Goal: Use online tool/utility: Utilize a website feature to perform a specific function

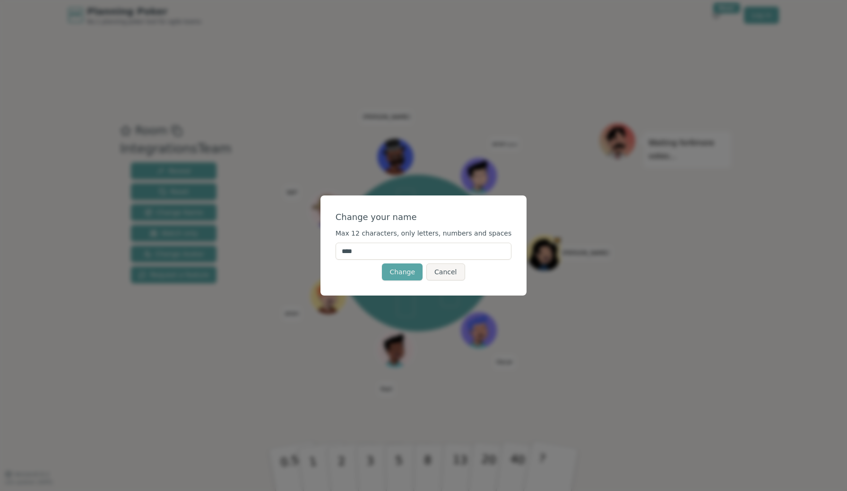
drag, startPoint x: 403, startPoint y: 253, endPoint x: 286, endPoint y: 245, distance: 117.0
click at [286, 245] on div "Change your name Max 12 characters, only letters, numbers and spaces **** Chang…" at bounding box center [423, 245] width 847 height 491
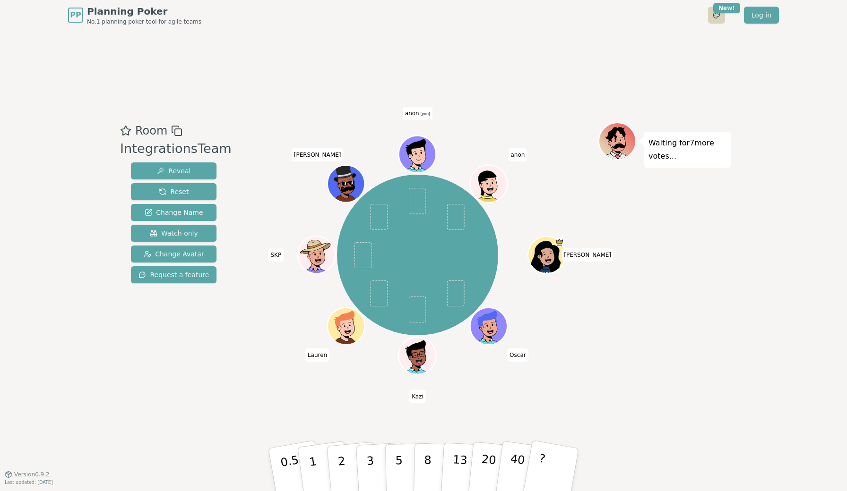
click at [723, 18] on html "PP Planning Poker No.1 planning poker tool for agile teams Toggle theme New! Lo…" at bounding box center [423, 245] width 847 height 491
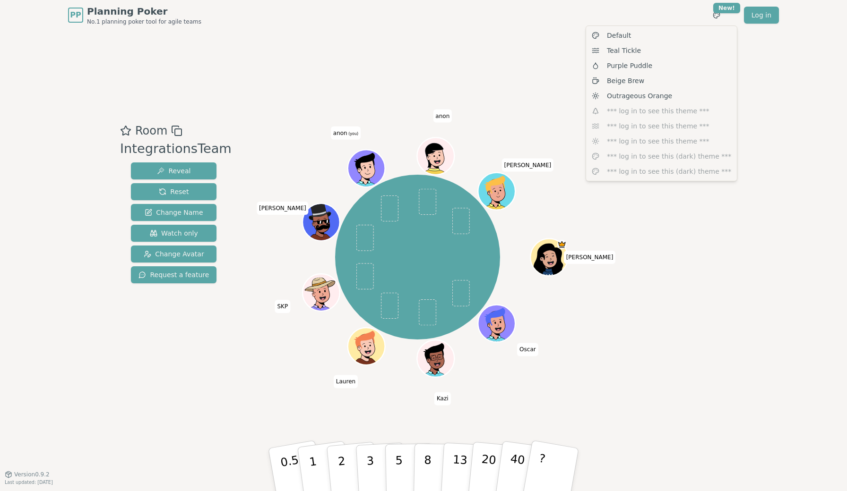
click at [362, 168] on html "PP Planning Poker No.1 planning poker tool for agile teams Toggle theme New! Lo…" at bounding box center [423, 245] width 847 height 491
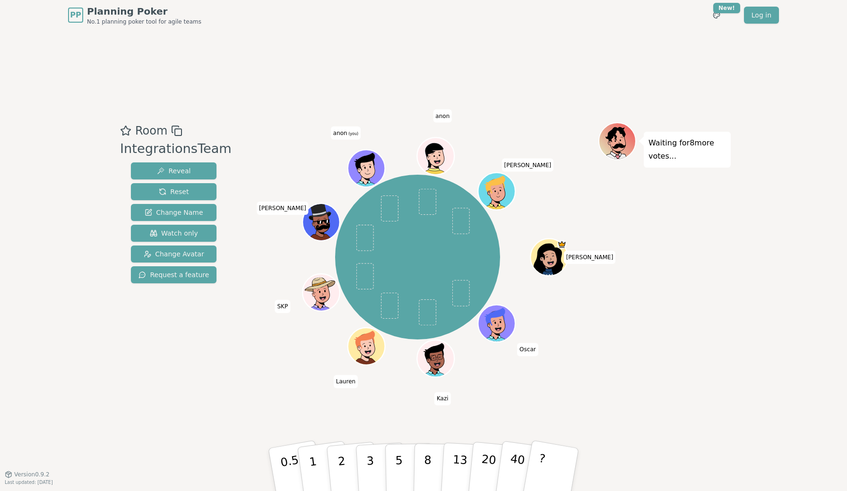
click at [362, 168] on icon at bounding box center [359, 170] width 6 height 5
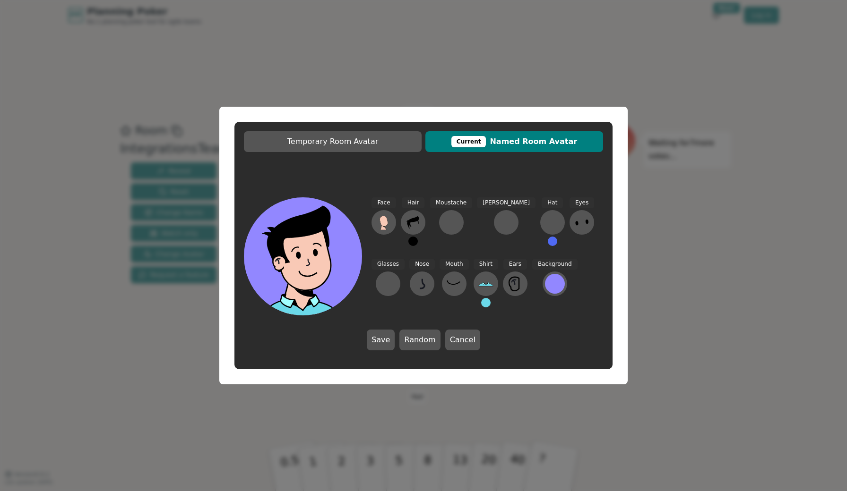
click at [526, 142] on span "Current Named Room Avatar" at bounding box center [514, 141] width 168 height 11
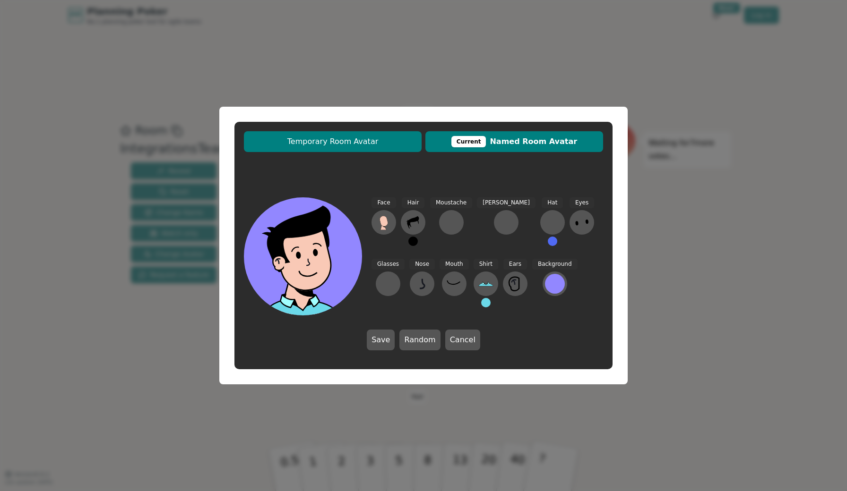
click at [376, 145] on span "Temporary Room Avatar" at bounding box center [333, 141] width 168 height 11
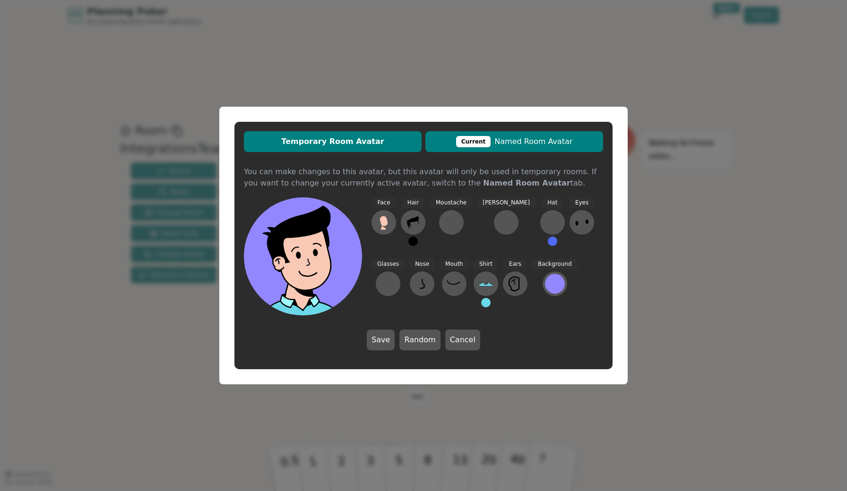
click at [485, 143] on div "Current" at bounding box center [473, 141] width 35 height 11
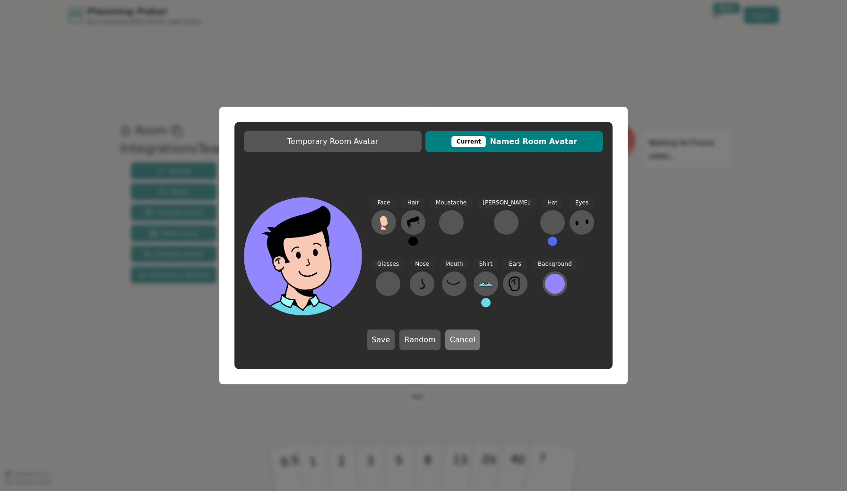
click at [460, 334] on button "Cancel" at bounding box center [462, 340] width 35 height 21
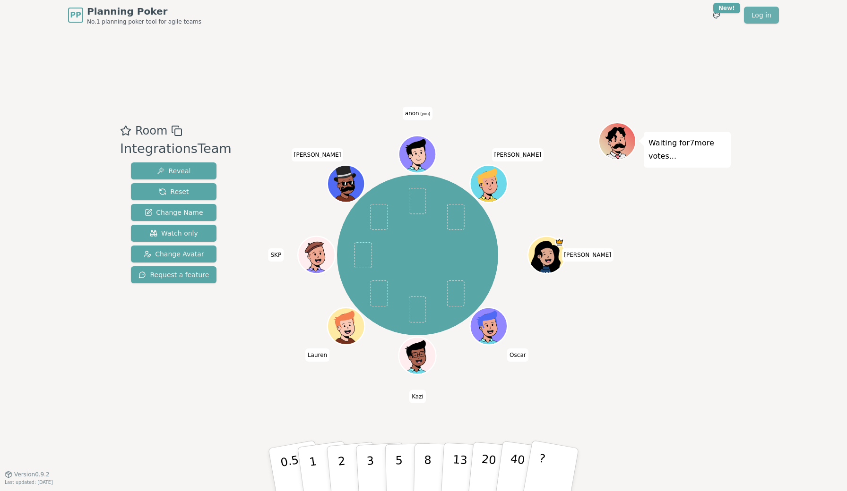
click at [766, 13] on link "Log in" at bounding box center [761, 15] width 35 height 17
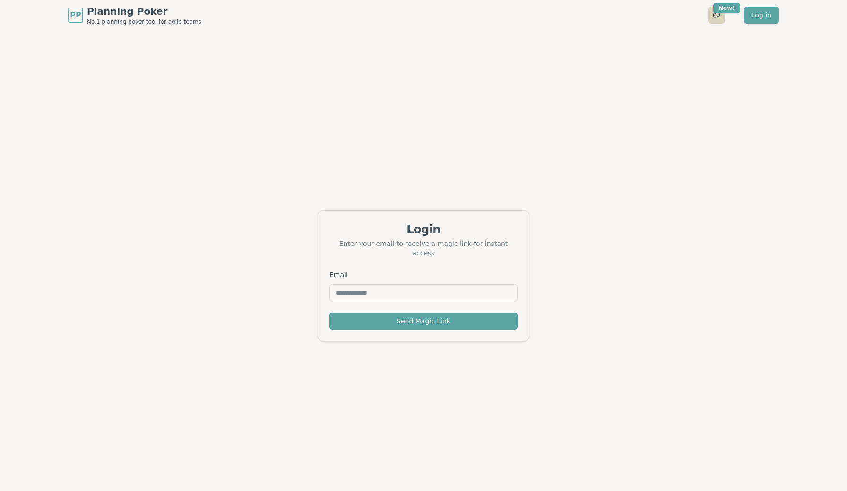
click at [718, 14] on html "PP Planning Poker No.1 planning poker tool for agile teams Toggle theme New! Lo…" at bounding box center [423, 261] width 847 height 522
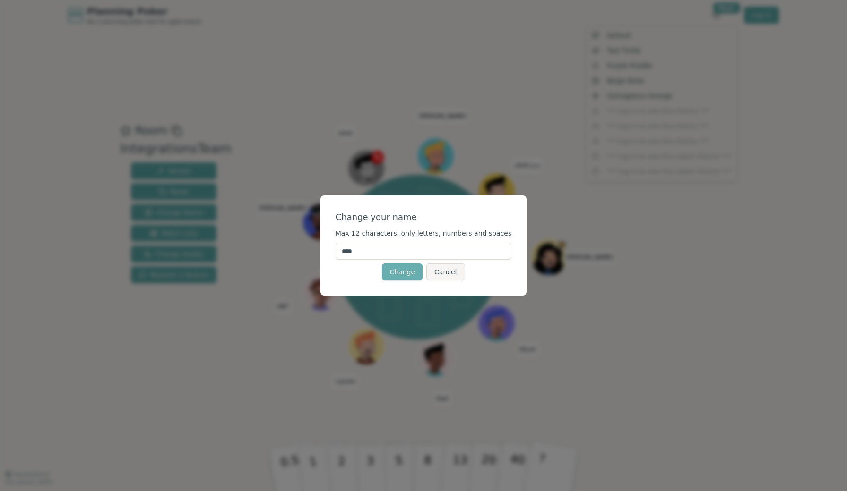
click at [398, 274] on html "PP Planning Poker No.1 planning poker tool for agile teams Toggle theme New! Lo…" at bounding box center [423, 245] width 847 height 491
click at [399, 271] on button "Change" at bounding box center [402, 272] width 41 height 17
click at [383, 246] on input "****" at bounding box center [424, 251] width 176 height 17
click at [382, 252] on input "*********" at bounding box center [424, 251] width 176 height 17
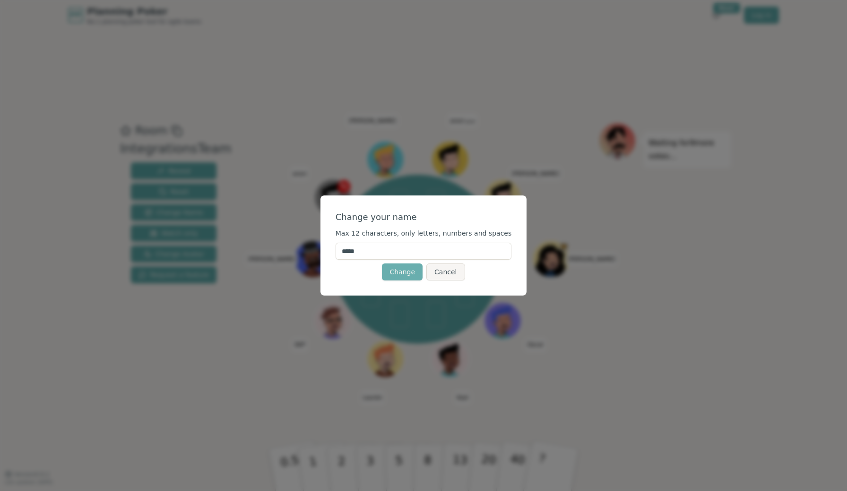
type input "*****"
click at [405, 276] on button "Change" at bounding box center [402, 272] width 41 height 17
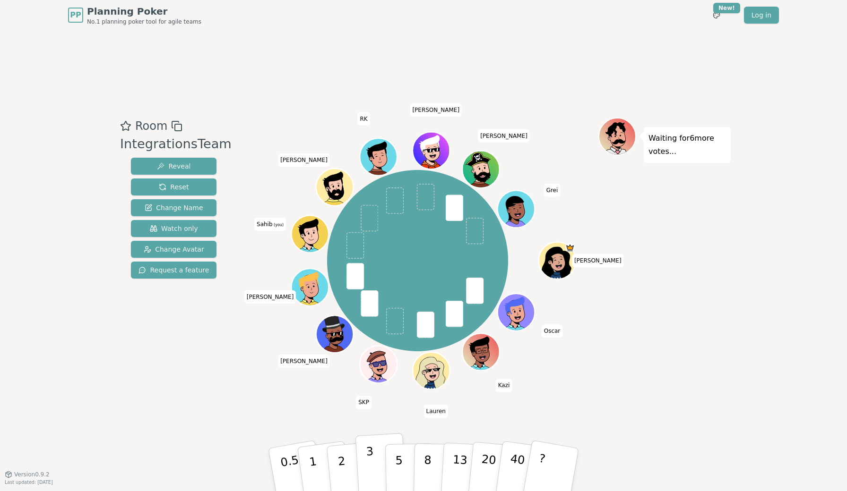
click at [371, 462] on button "3" at bounding box center [381, 470] width 52 height 74
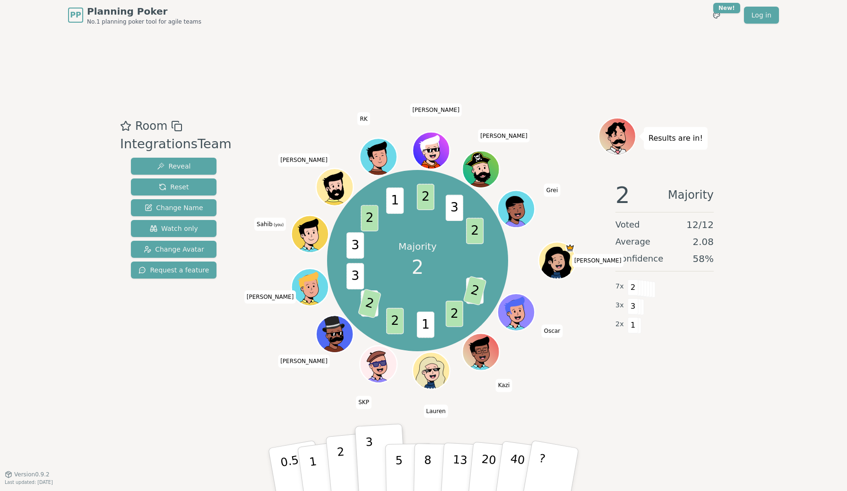
click at [352, 456] on button "2" at bounding box center [353, 470] width 54 height 75
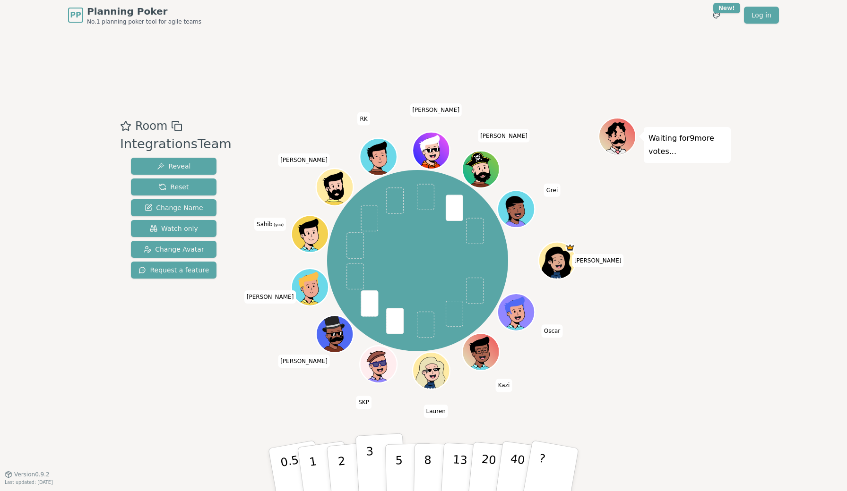
click at [376, 453] on button "3" at bounding box center [381, 470] width 52 height 74
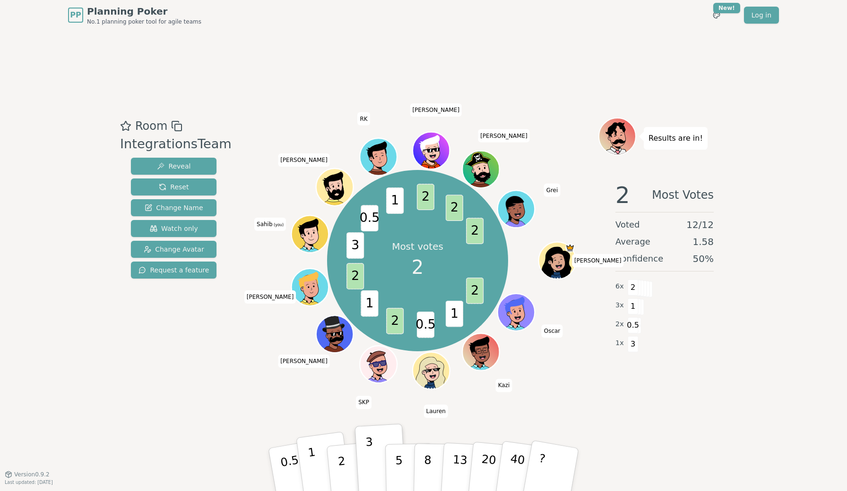
click at [321, 457] on button "1" at bounding box center [324, 470] width 56 height 77
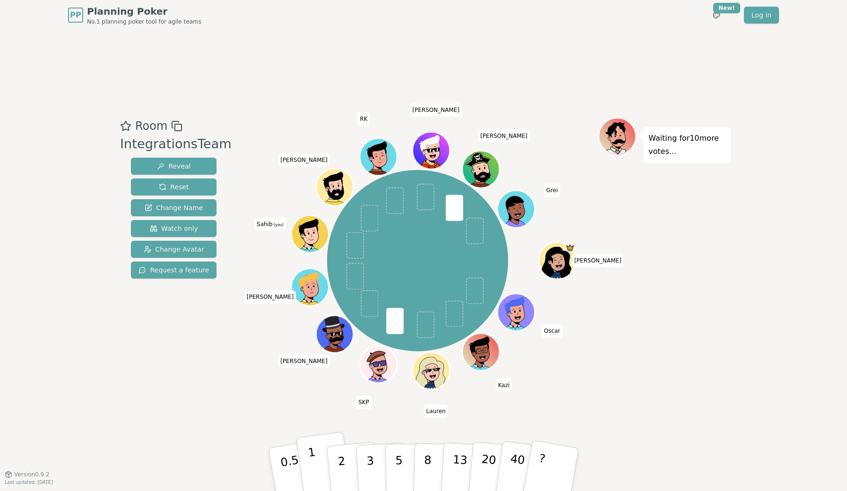
click at [312, 452] on p "1" at bounding box center [314, 472] width 14 height 52
click at [315, 466] on button "1" at bounding box center [324, 470] width 56 height 77
click at [347, 462] on button "2" at bounding box center [353, 470] width 54 height 75
